Goal: Task Accomplishment & Management: Use online tool/utility

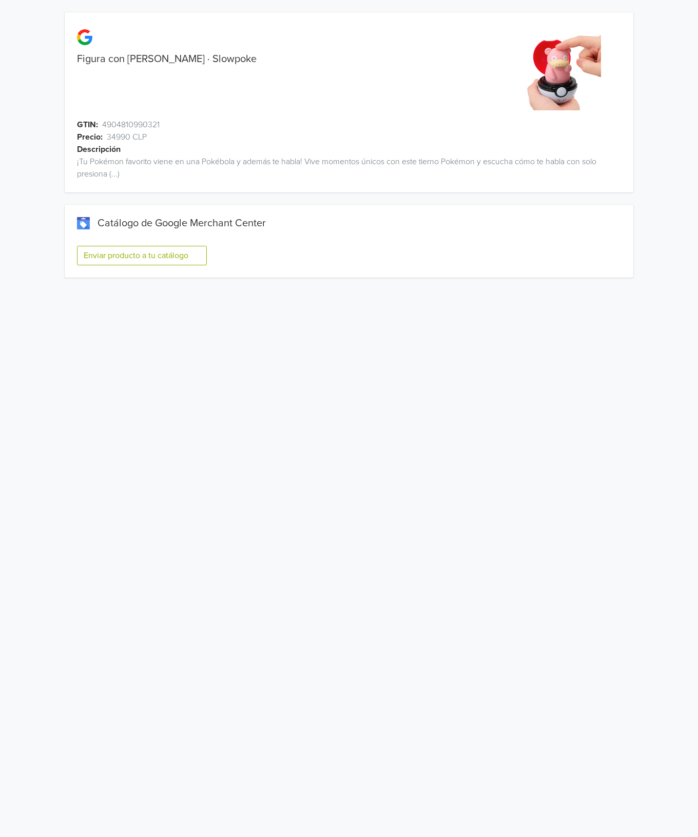
click at [189, 252] on button "Enviar producto a tu catálogo" at bounding box center [142, 256] width 130 height 20
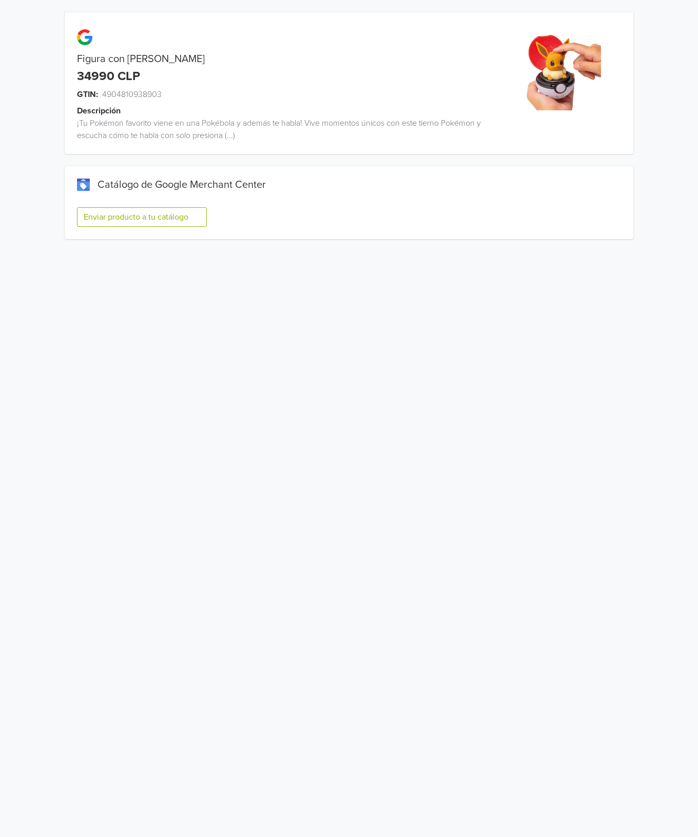
click at [177, 214] on button "Enviar producto a tu catálogo" at bounding box center [142, 217] width 130 height 20
